Goal: Information Seeking & Learning: Learn about a topic

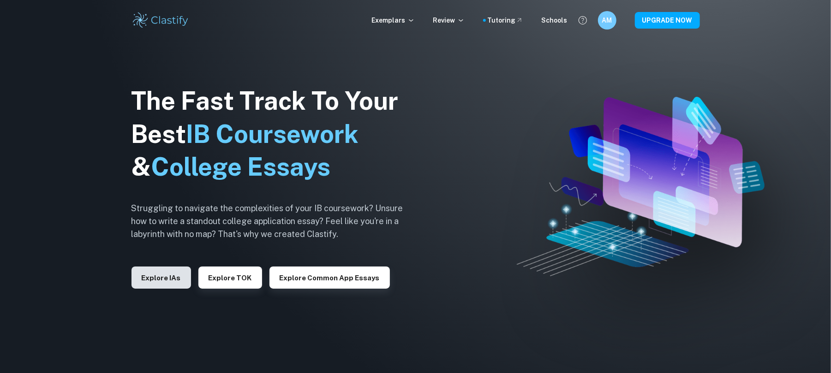
click at [167, 278] on button "Explore IAs" at bounding box center [161, 278] width 60 height 22
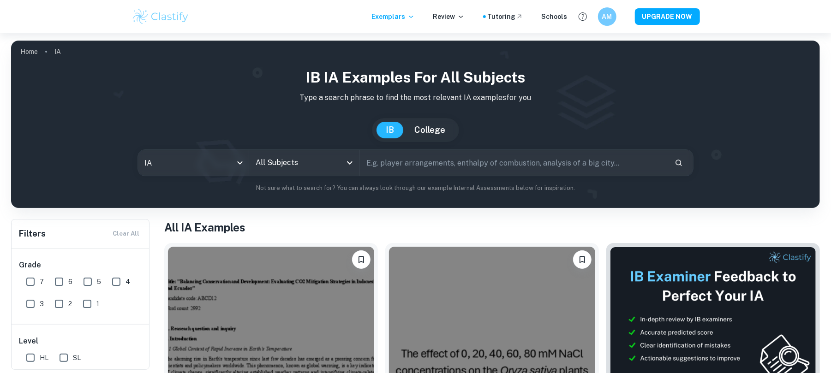
click at [268, 174] on div "All Subjects" at bounding box center [304, 163] width 111 height 26
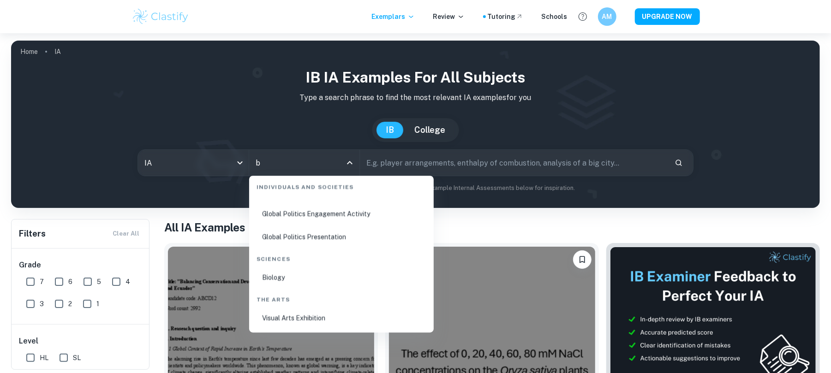
scroll to position [453, 0]
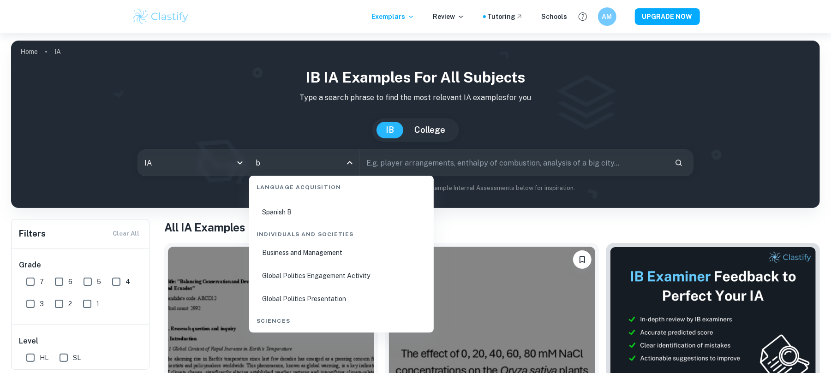
click at [279, 254] on li "Business and Management" at bounding box center [341, 252] width 177 height 21
type input "Business and Management"
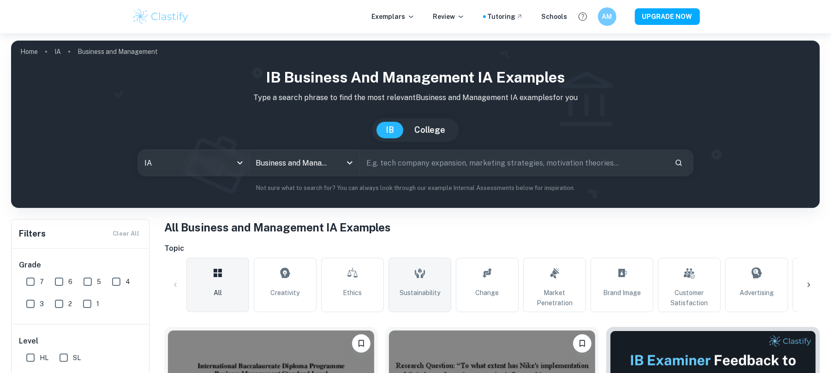
scroll to position [61, 0]
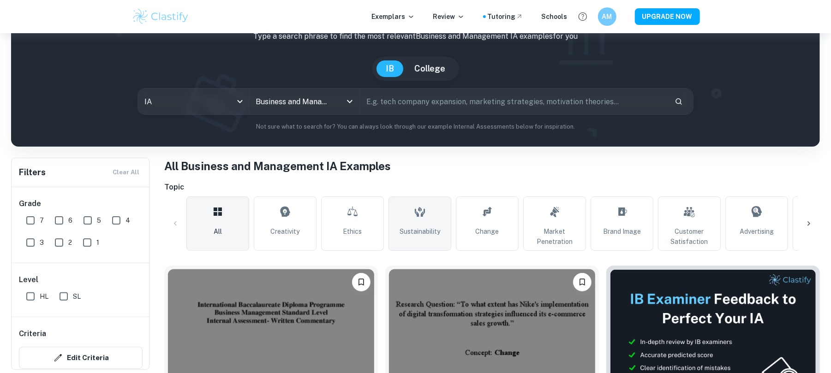
click at [418, 222] on icon at bounding box center [419, 212] width 11 height 22
type input "Sustainability"
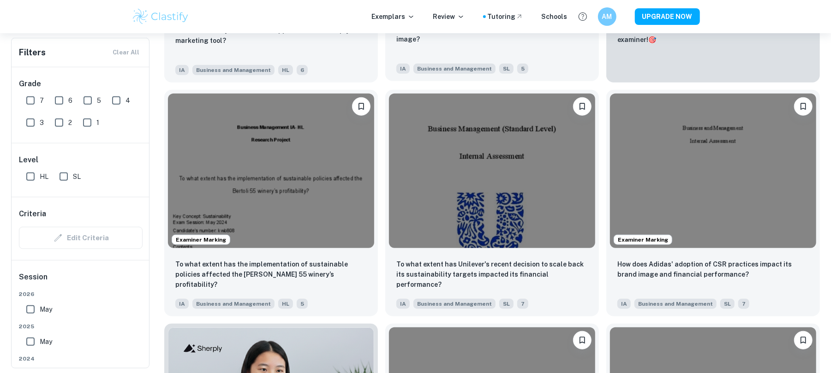
scroll to position [492, 0]
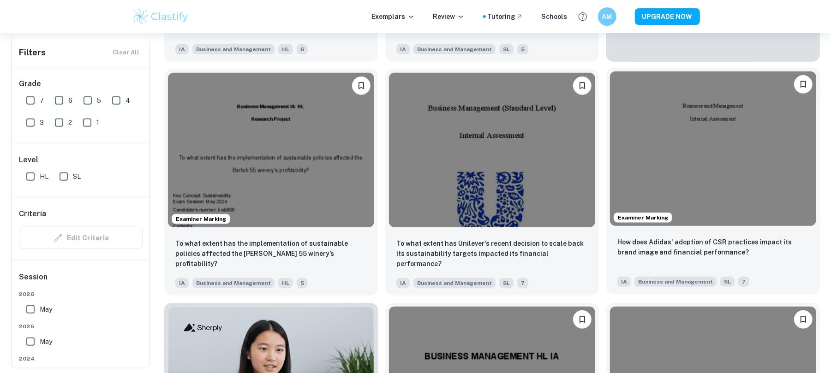
click at [702, 169] on img at bounding box center [713, 149] width 206 height 155
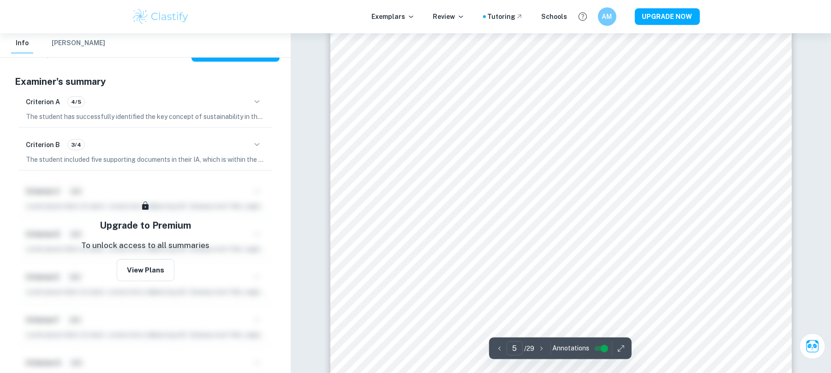
scroll to position [2953, 0]
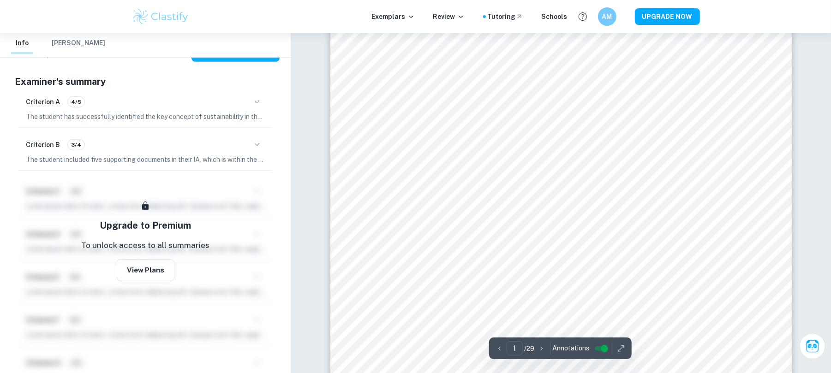
scroll to position [307, 0]
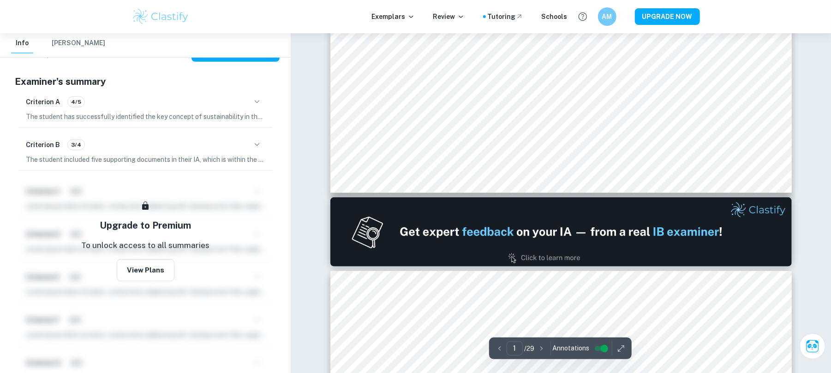
type input "2"
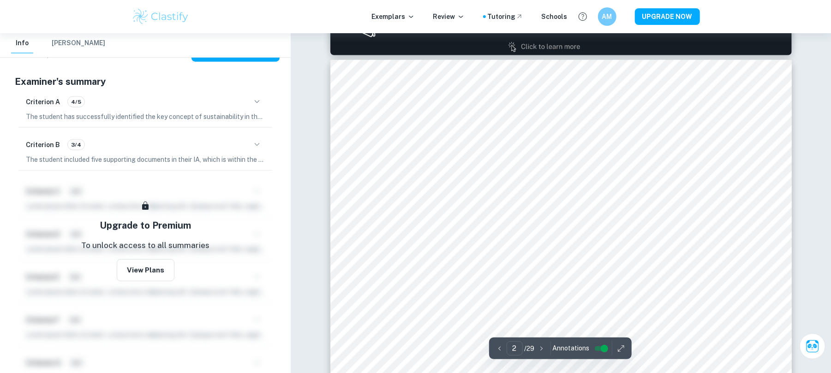
scroll to position [800, 0]
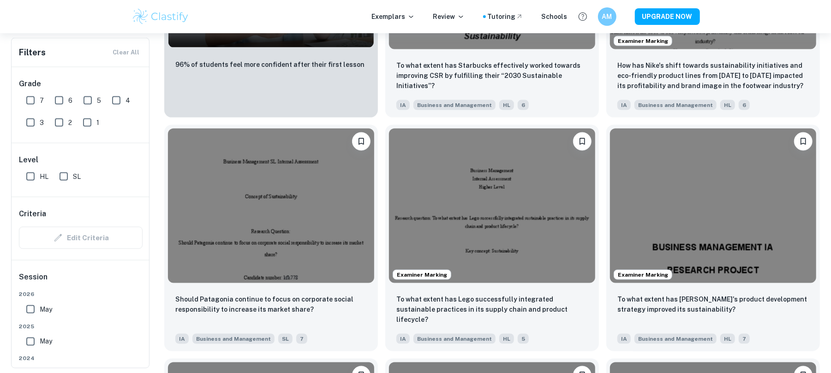
scroll to position [923, 0]
